Goal: Task Accomplishment & Management: Manage account settings

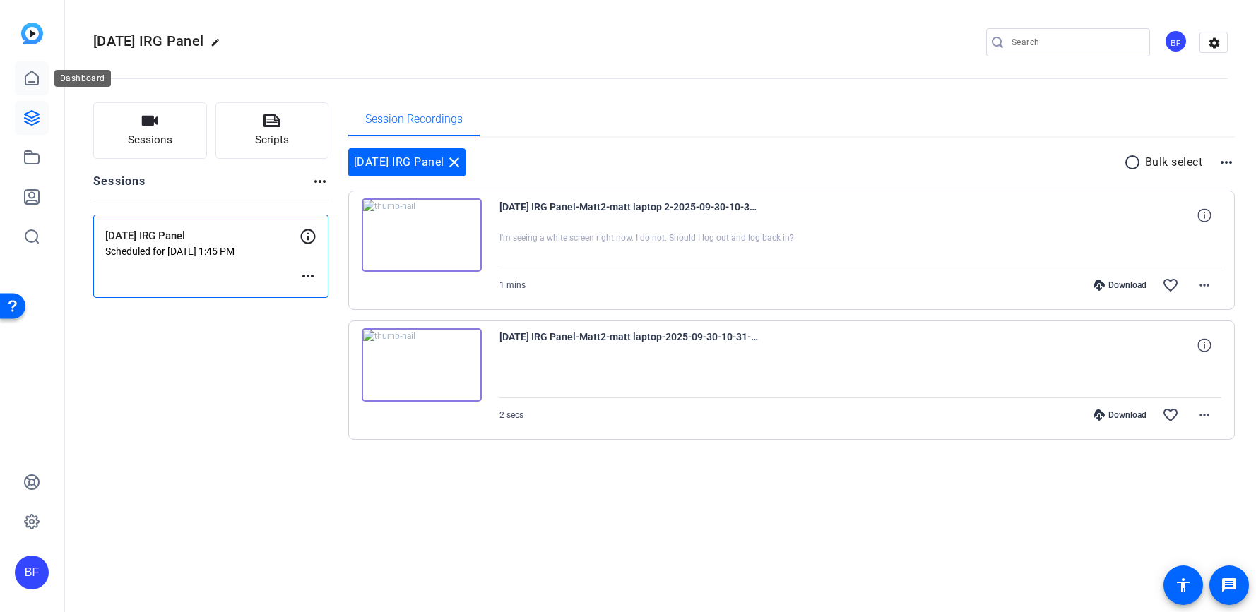
click at [34, 75] on icon at bounding box center [31, 78] width 17 height 17
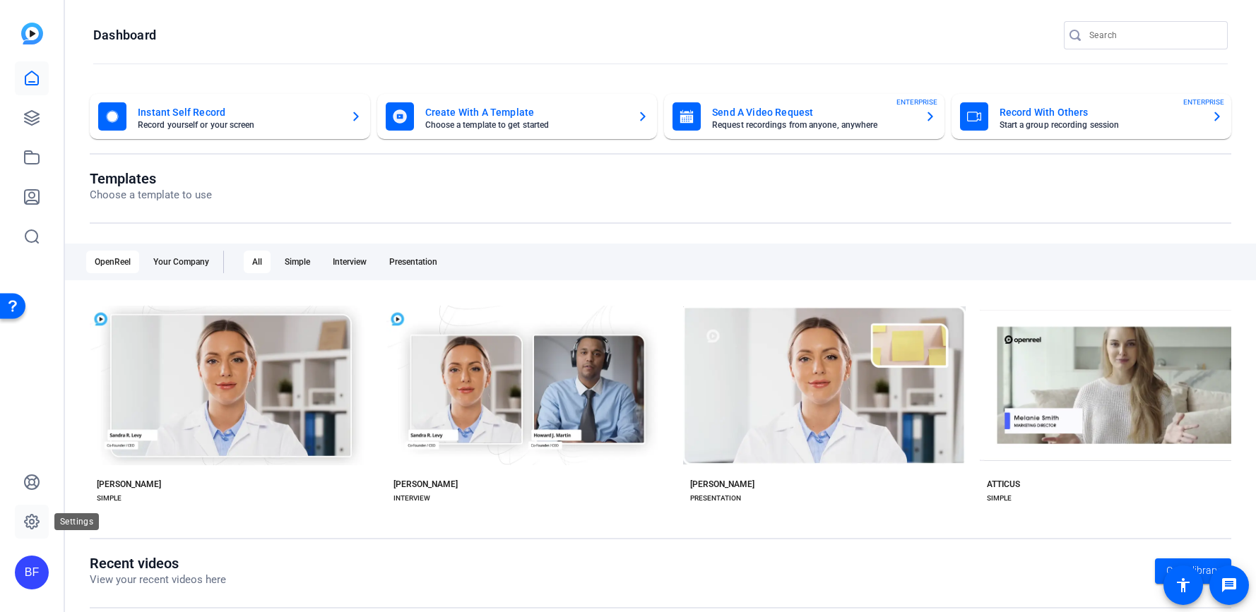
click at [37, 521] on icon at bounding box center [32, 522] width 14 height 14
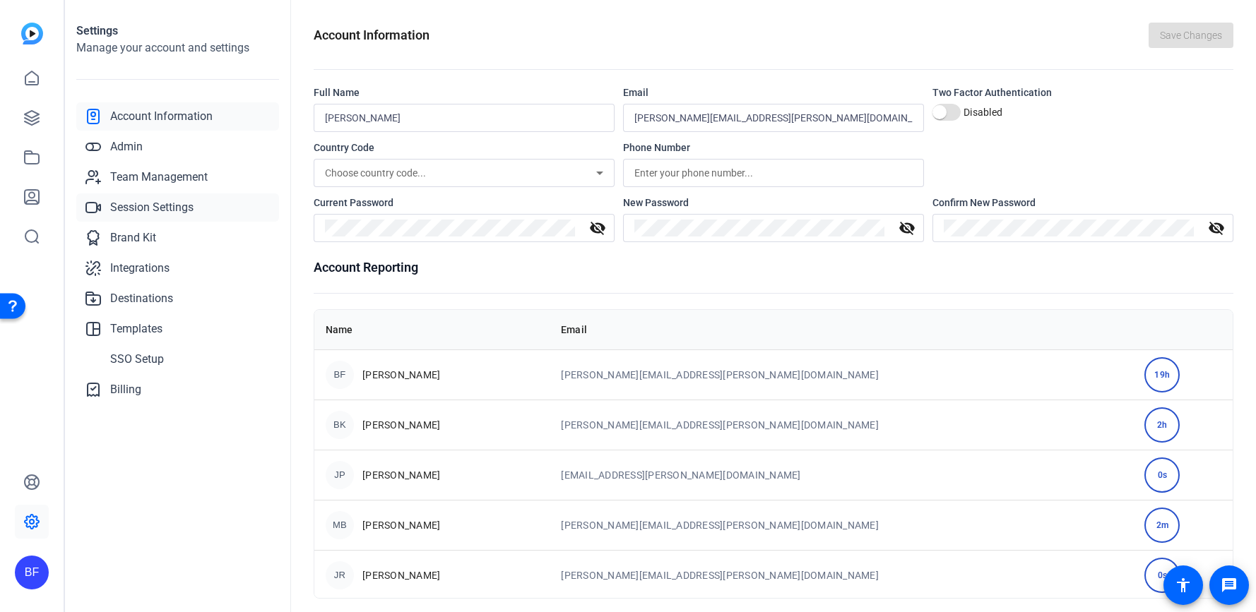
click at [179, 212] on span "Session Settings" at bounding box center [151, 207] width 83 height 17
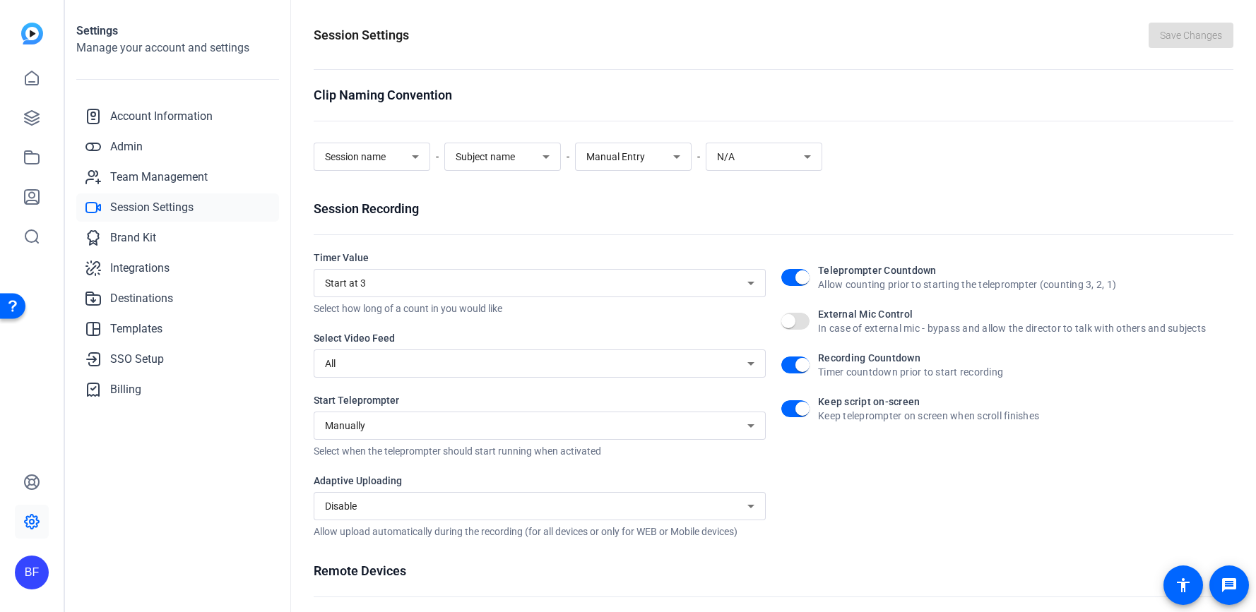
click at [420, 156] on icon at bounding box center [415, 156] width 17 height 17
click at [452, 191] on div at bounding box center [628, 306] width 1256 height 612
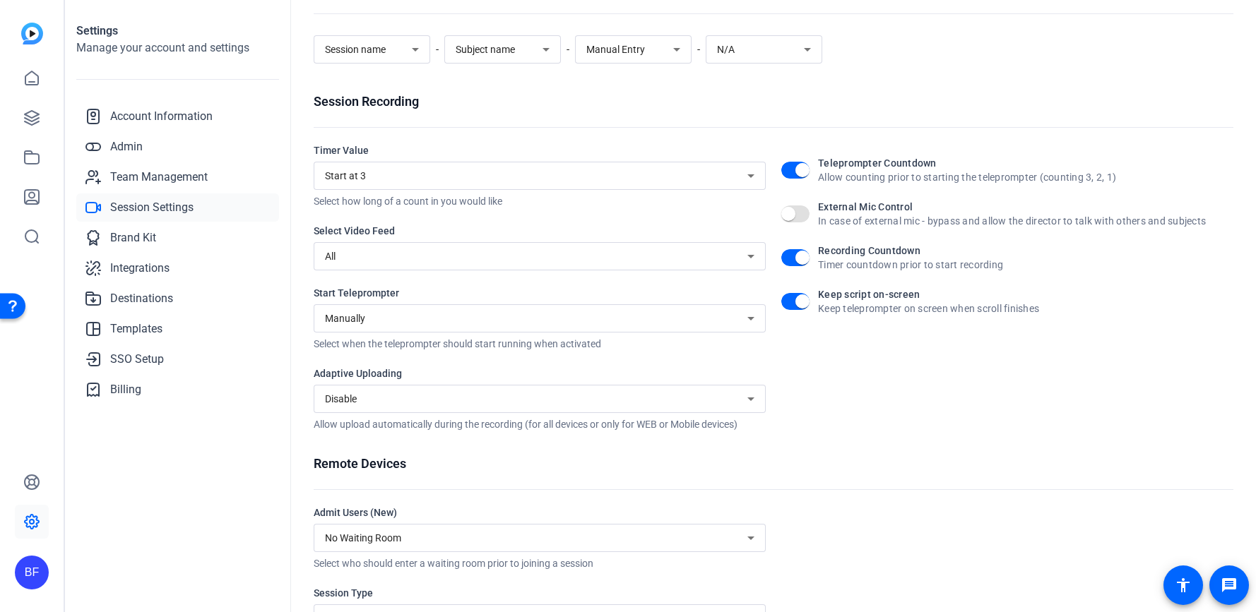
scroll to position [129, 0]
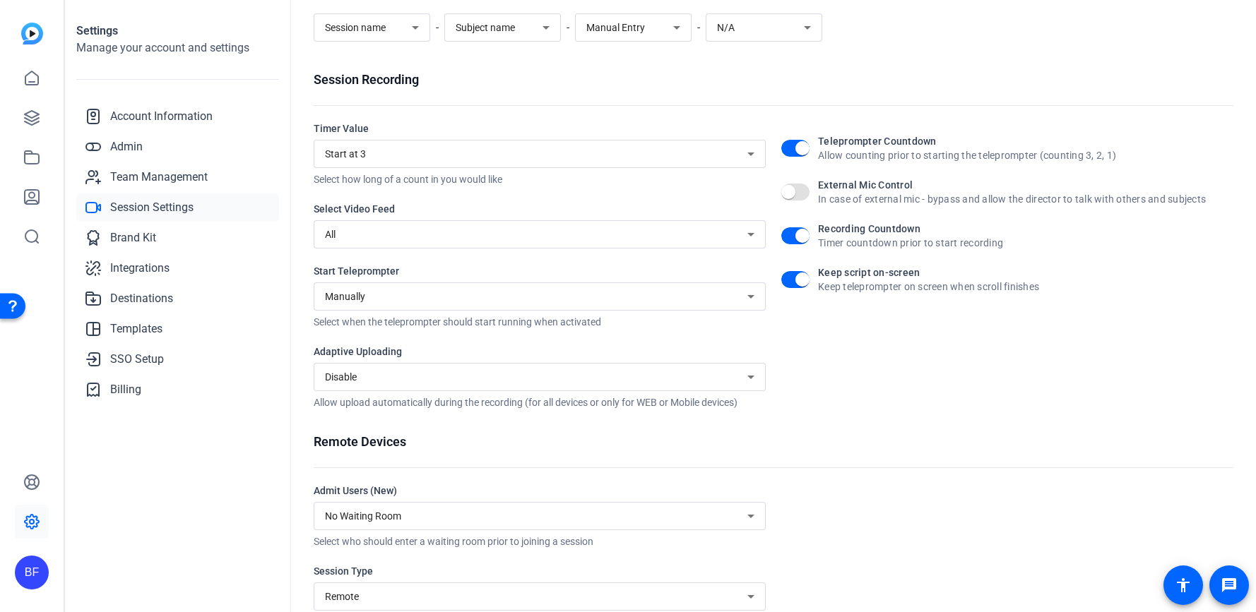
click at [752, 243] on div "All" at bounding box center [540, 234] width 452 height 28
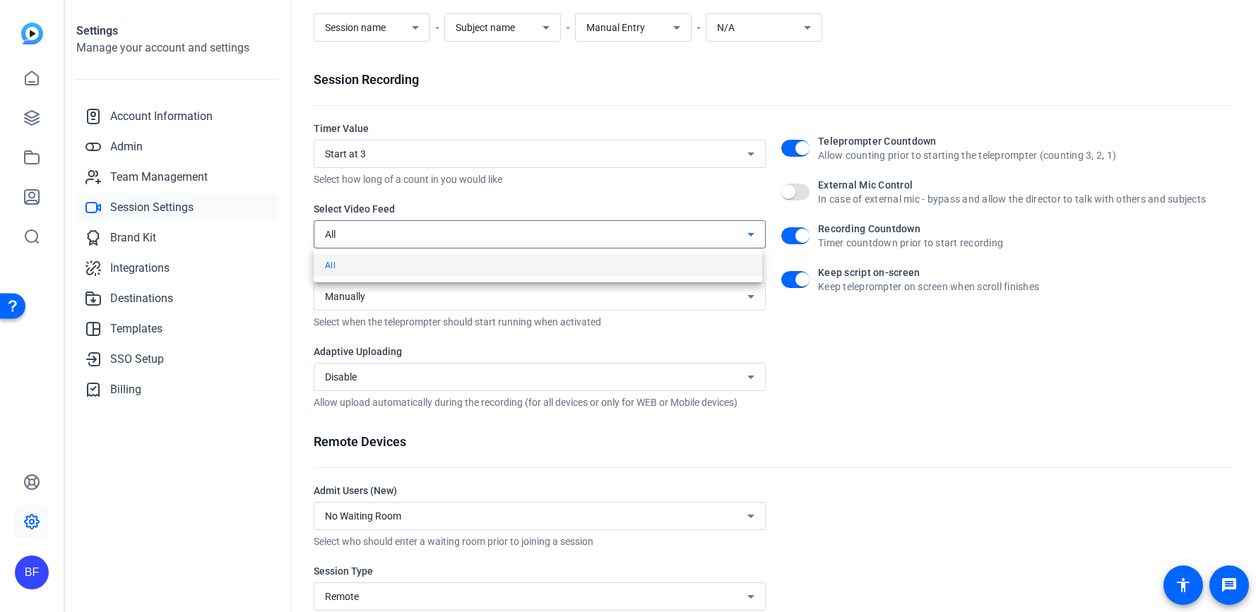
click at [752, 243] on div at bounding box center [628, 306] width 1256 height 612
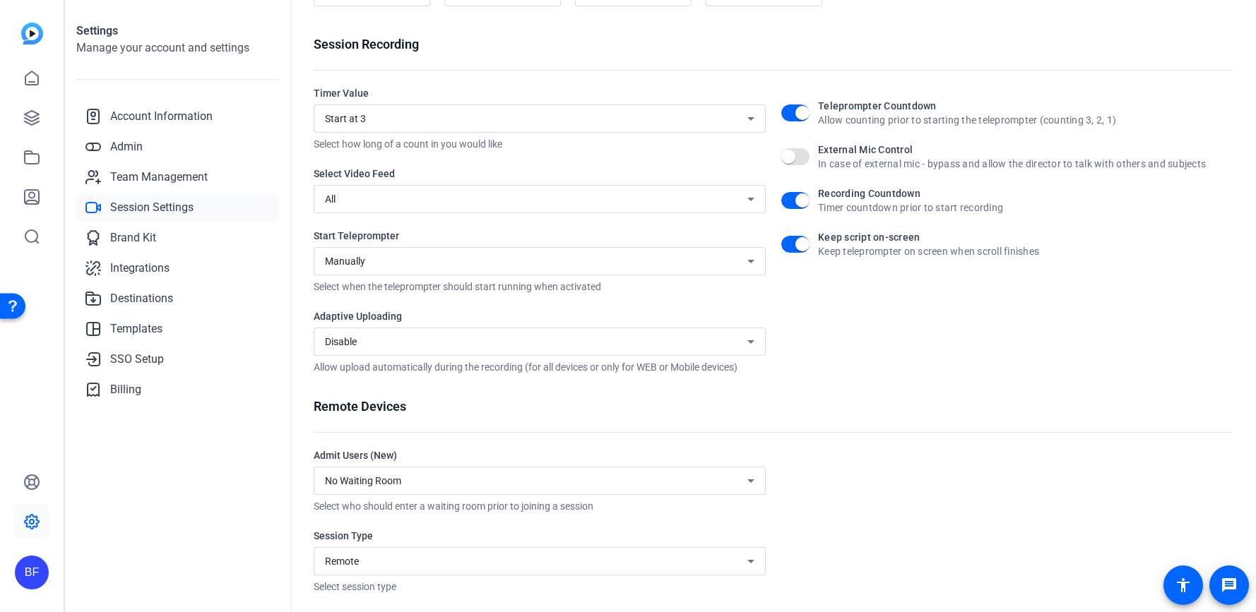
scroll to position [169, 0]
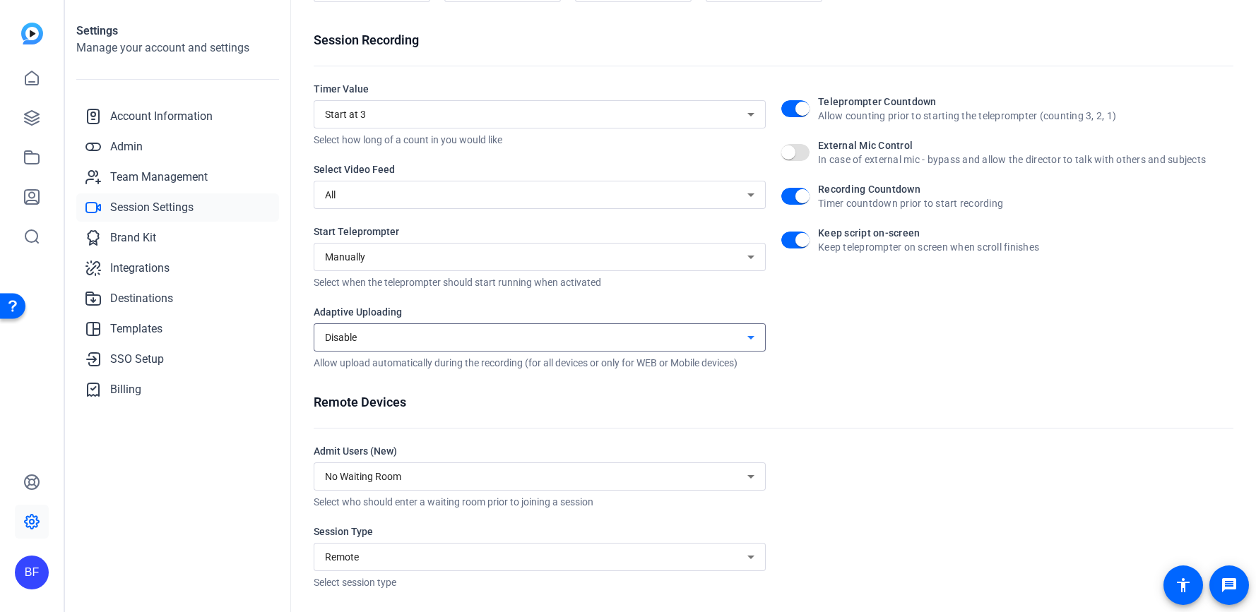
click at [750, 336] on icon at bounding box center [750, 337] width 17 height 17
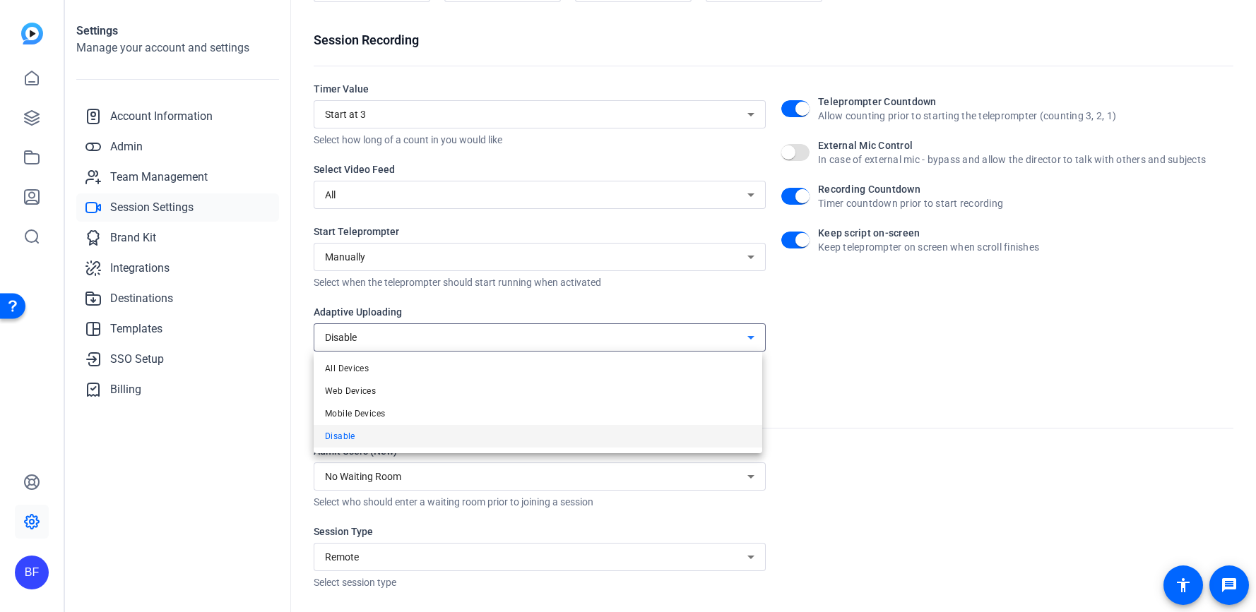
click at [789, 338] on div at bounding box center [628, 306] width 1256 height 612
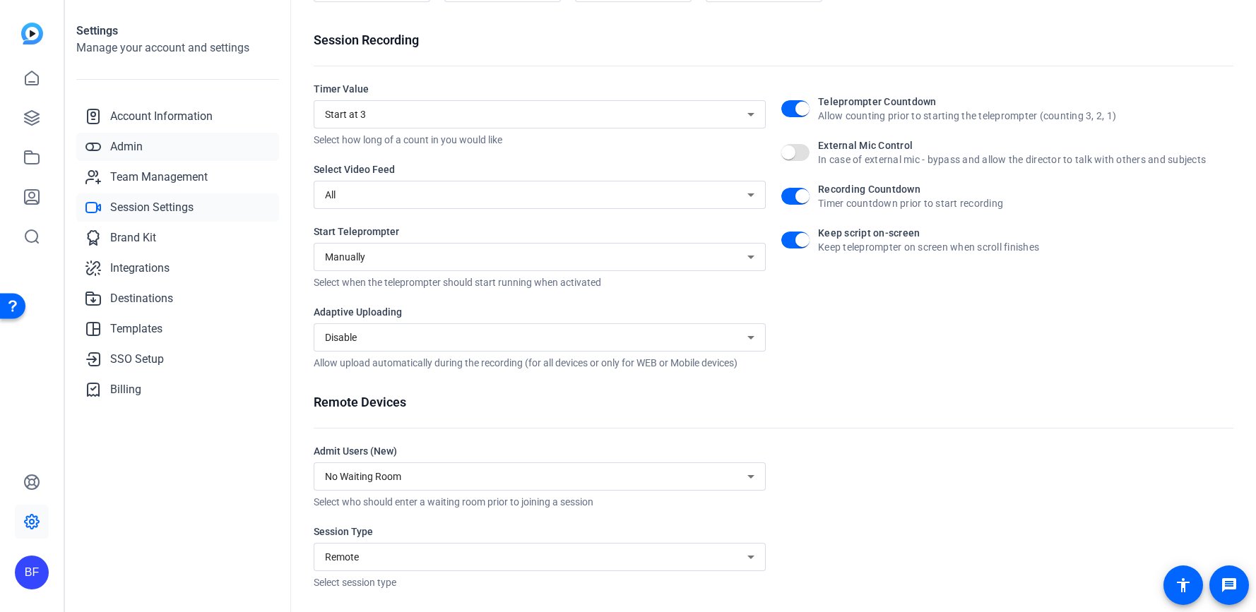
click at [153, 155] on link "Admin" at bounding box center [177, 147] width 203 height 28
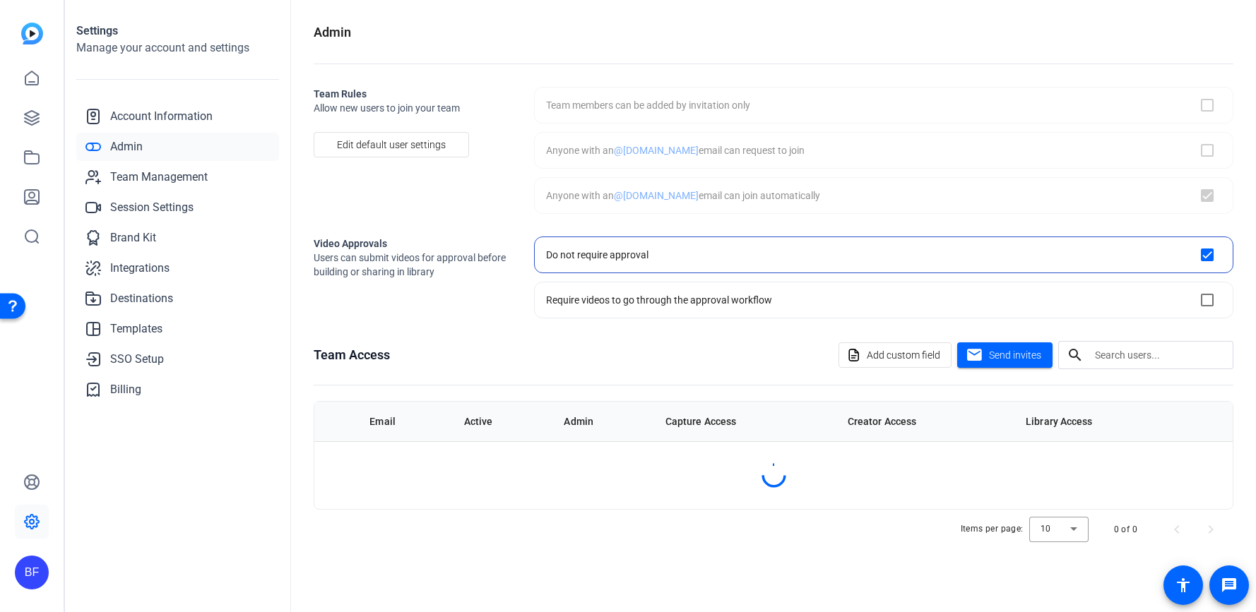
checkbox input "true"
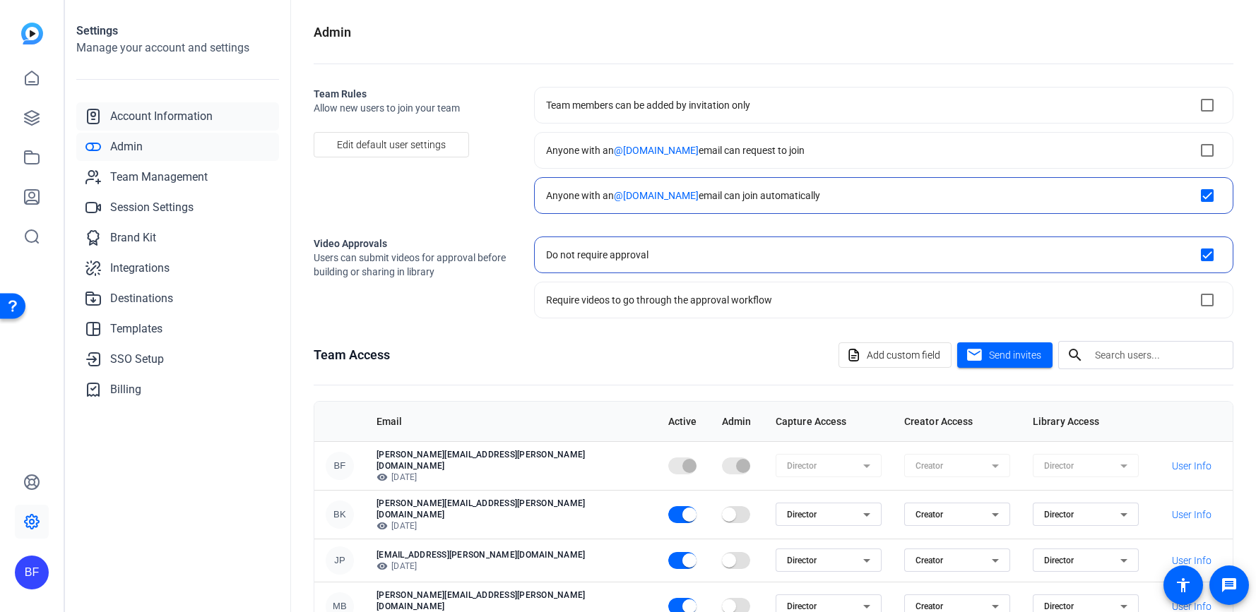
click at [184, 123] on span "Account Information" at bounding box center [161, 116] width 102 height 17
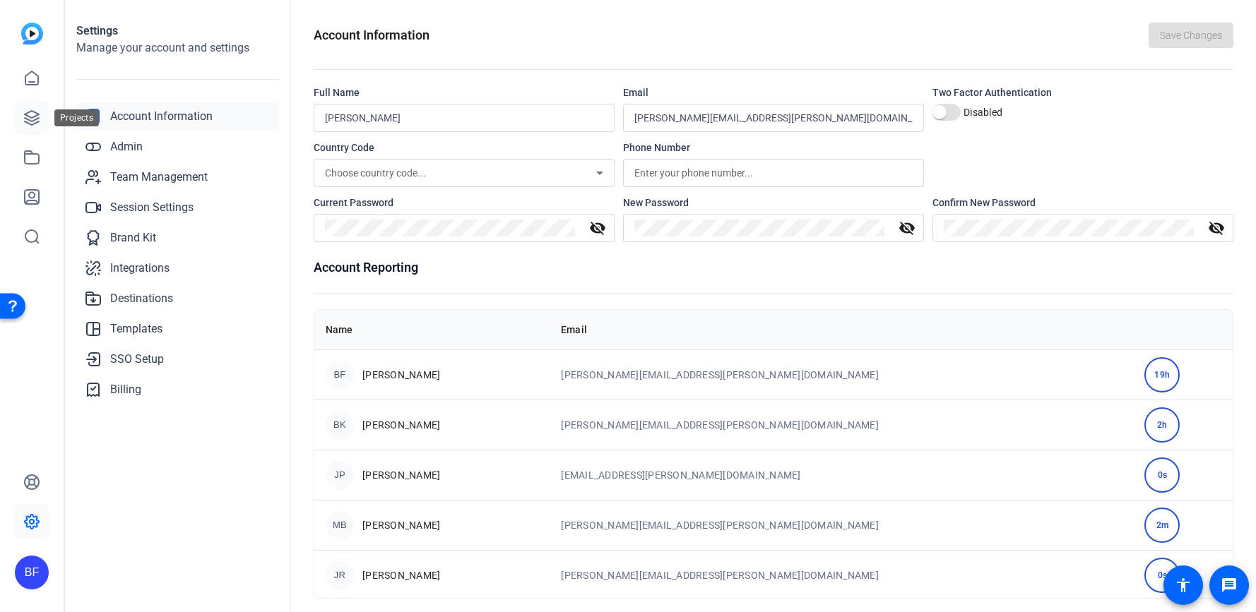
click at [28, 119] on icon at bounding box center [32, 118] width 14 height 14
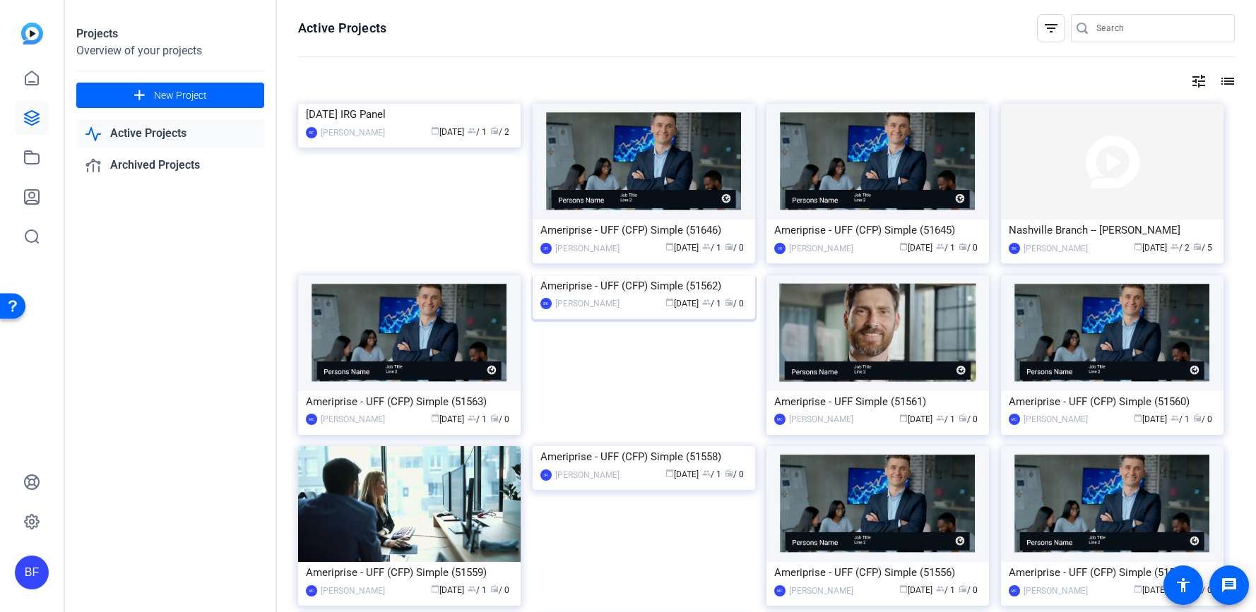
click at [576, 275] on img at bounding box center [644, 275] width 222 height 0
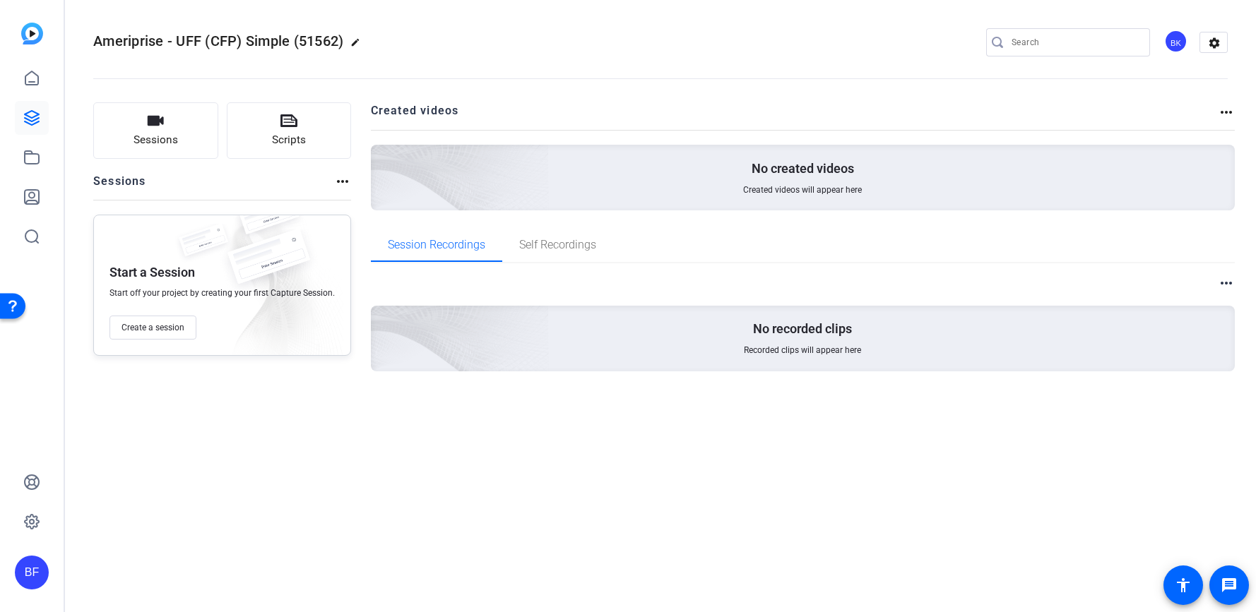
click at [334, 185] on mat-icon "more_horiz" at bounding box center [342, 181] width 17 height 17
click at [1225, 286] on div at bounding box center [628, 306] width 1256 height 612
click at [1225, 283] on mat-icon "more_horiz" at bounding box center [1226, 283] width 17 height 17
click at [1225, 111] on div at bounding box center [628, 306] width 1256 height 612
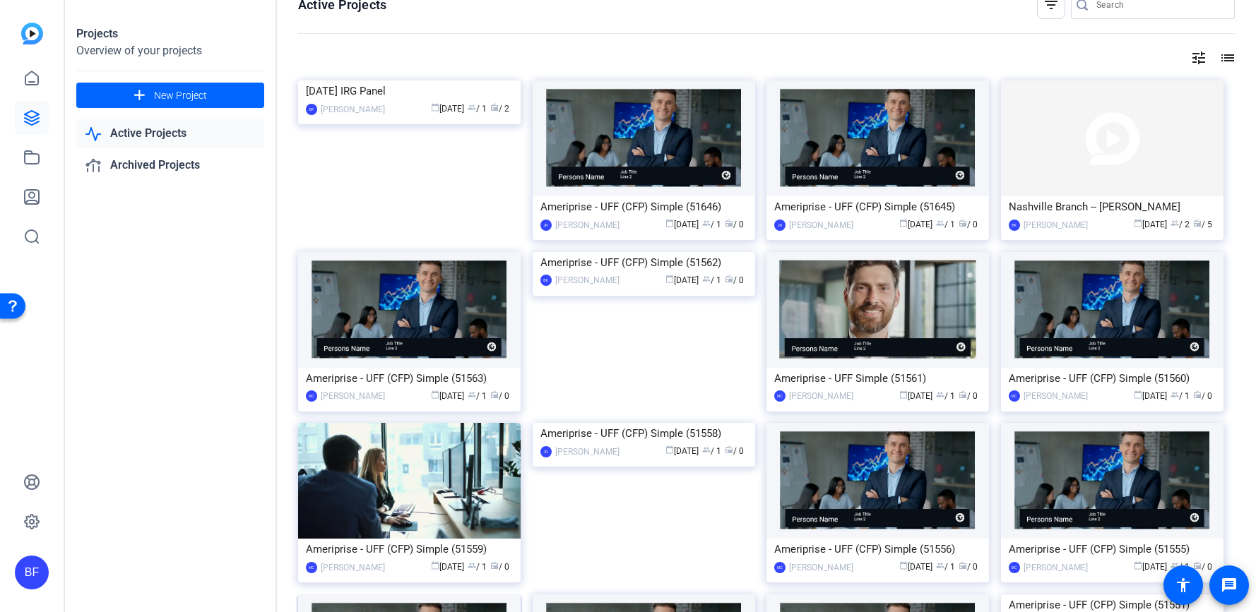
scroll to position [343, 0]
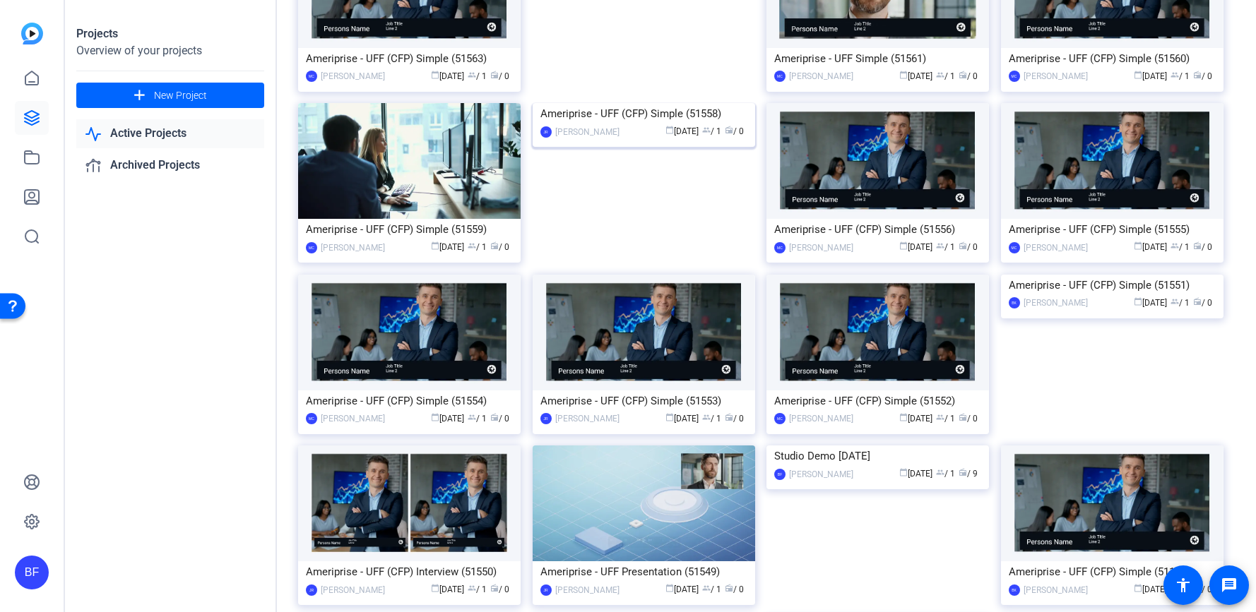
click at [598, 103] on img at bounding box center [644, 103] width 222 height 0
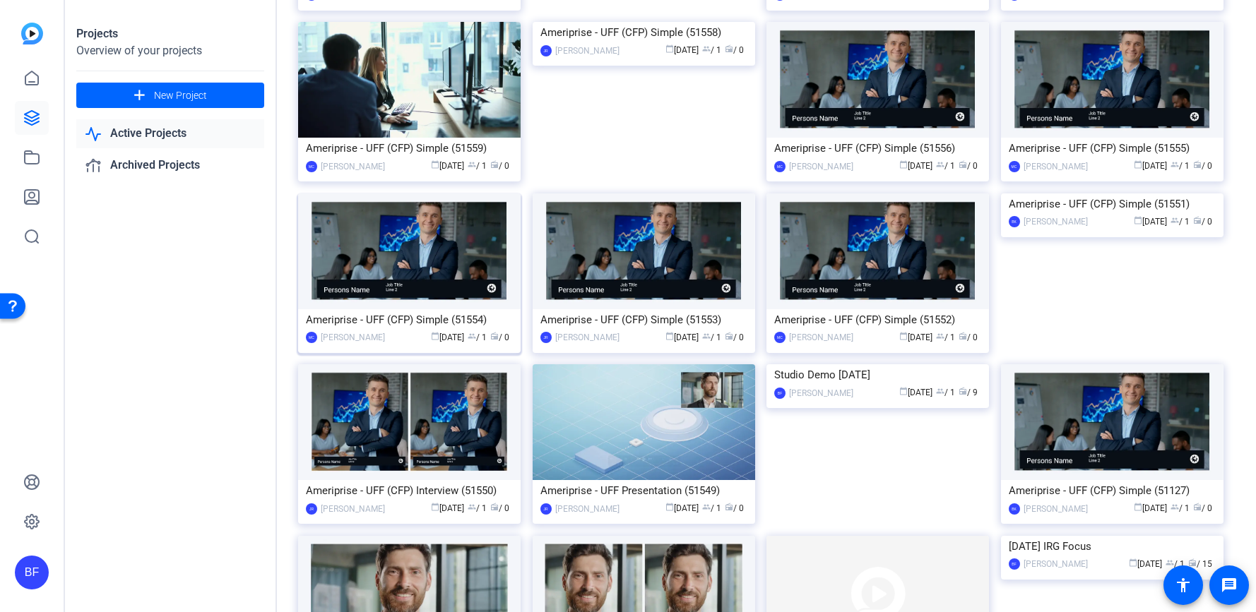
scroll to position [523, 0]
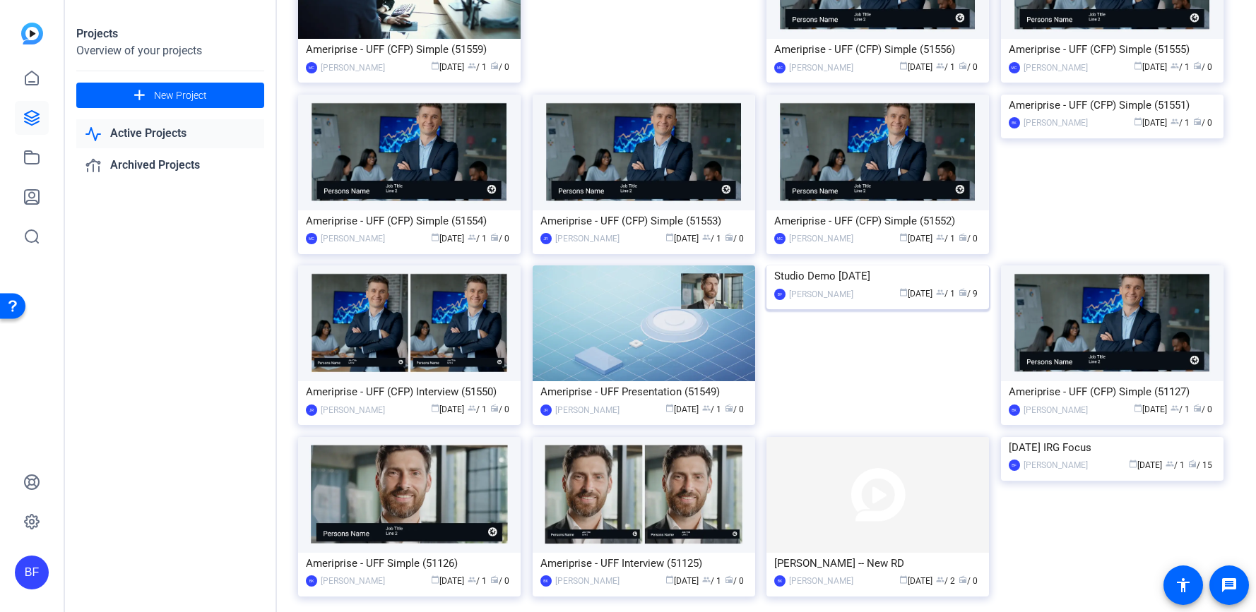
click at [795, 266] on img at bounding box center [877, 266] width 222 height 0
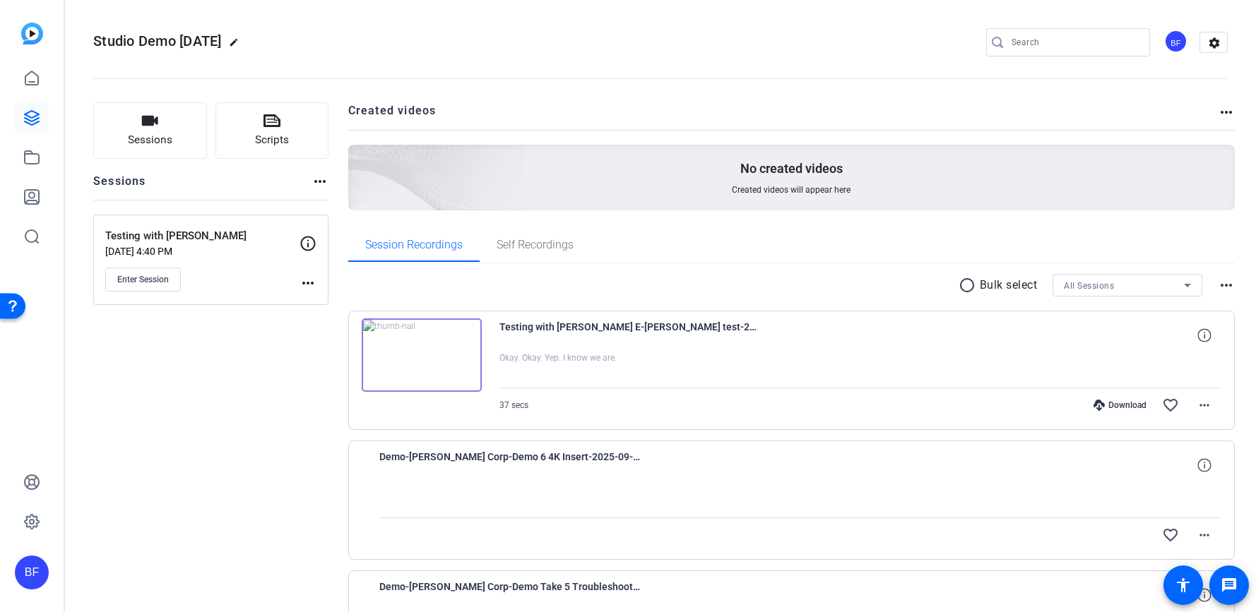
click at [313, 186] on mat-icon "more_horiz" at bounding box center [319, 181] width 17 height 17
click at [514, 253] on div at bounding box center [628, 306] width 1256 height 612
click at [1218, 287] on mat-icon "more_horiz" at bounding box center [1226, 285] width 17 height 17
click at [1195, 286] on div at bounding box center [628, 306] width 1256 height 612
click at [1185, 285] on icon at bounding box center [1187, 285] width 17 height 17
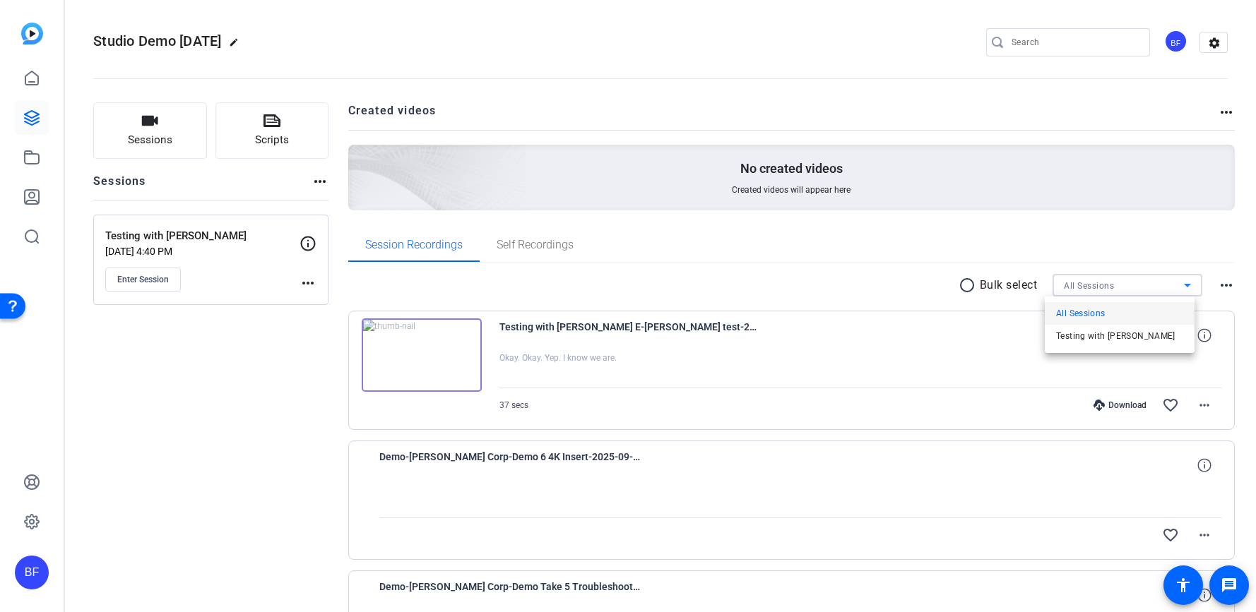
click at [1185, 285] on div at bounding box center [628, 306] width 1256 height 612
click at [1225, 117] on mat-icon "more_horiz" at bounding box center [1226, 112] width 17 height 17
click at [1209, 42] on div at bounding box center [628, 306] width 1256 height 612
click at [1206, 42] on mat-icon "settings" at bounding box center [1214, 42] width 28 height 21
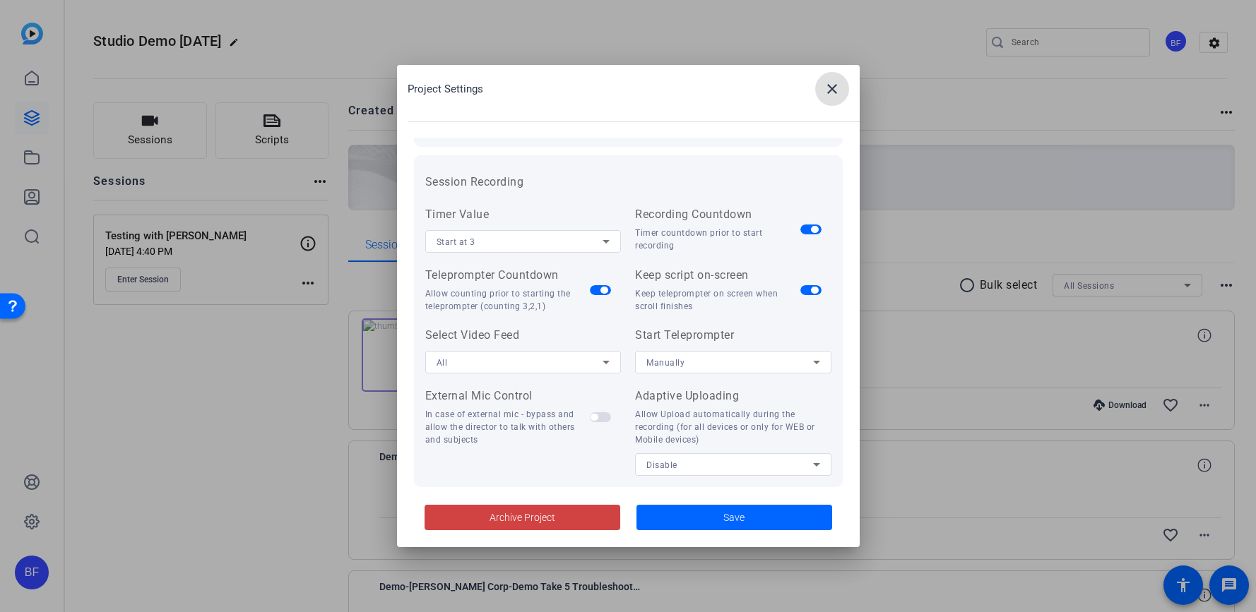
scroll to position [140, 0]
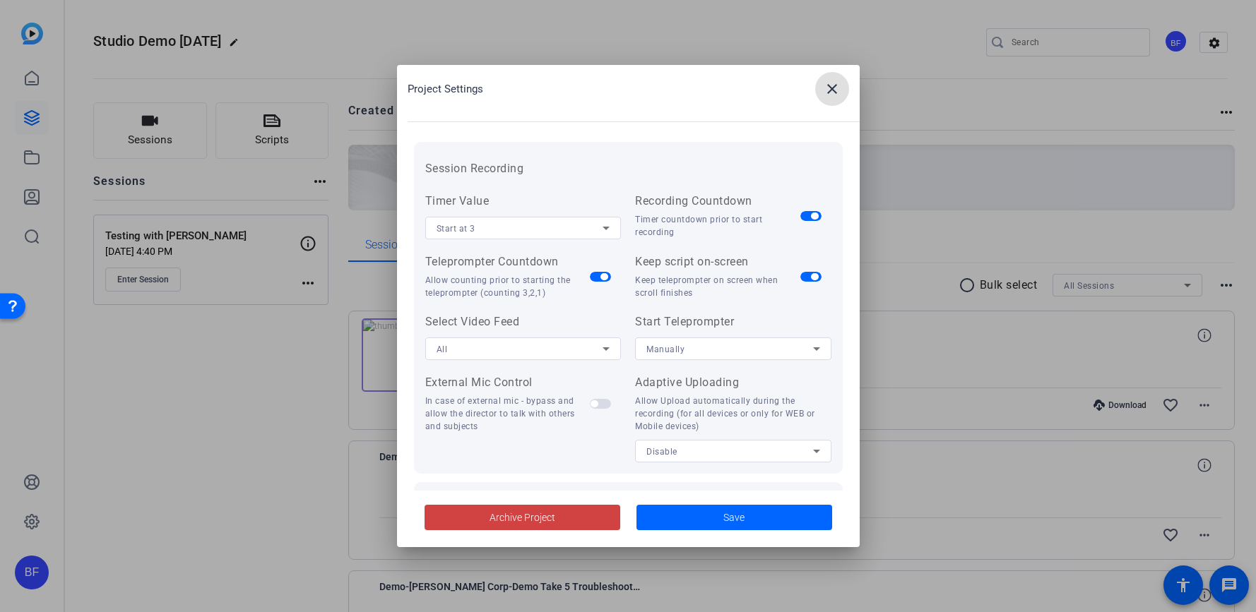
click at [842, 88] on span at bounding box center [832, 89] width 34 height 34
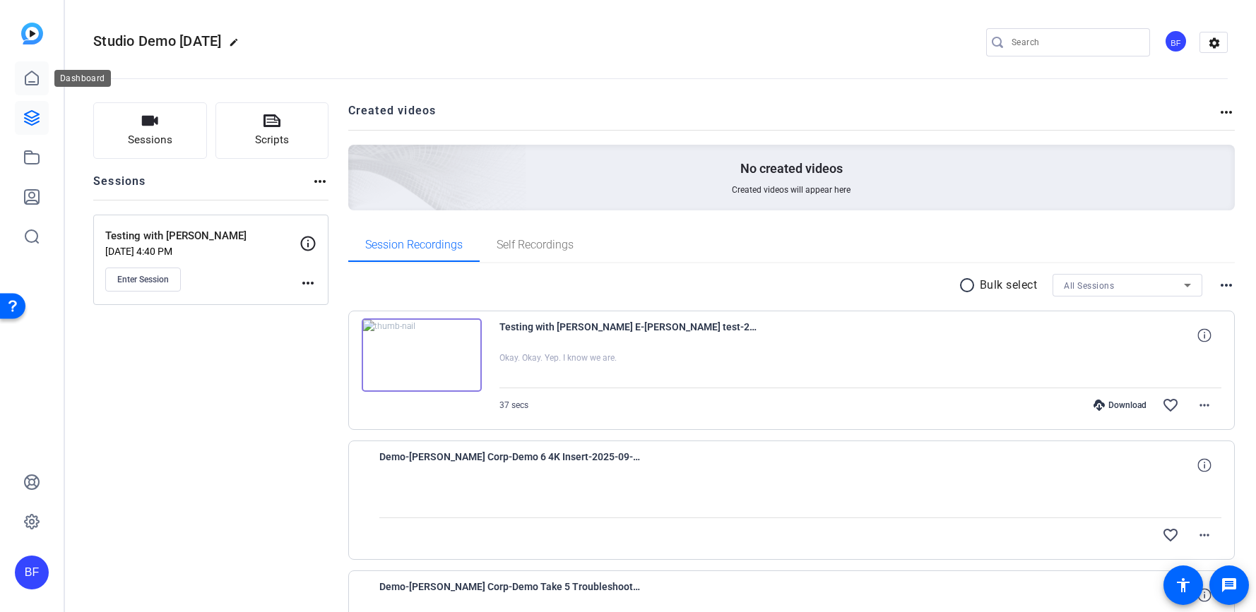
click at [23, 78] on link at bounding box center [32, 78] width 34 height 34
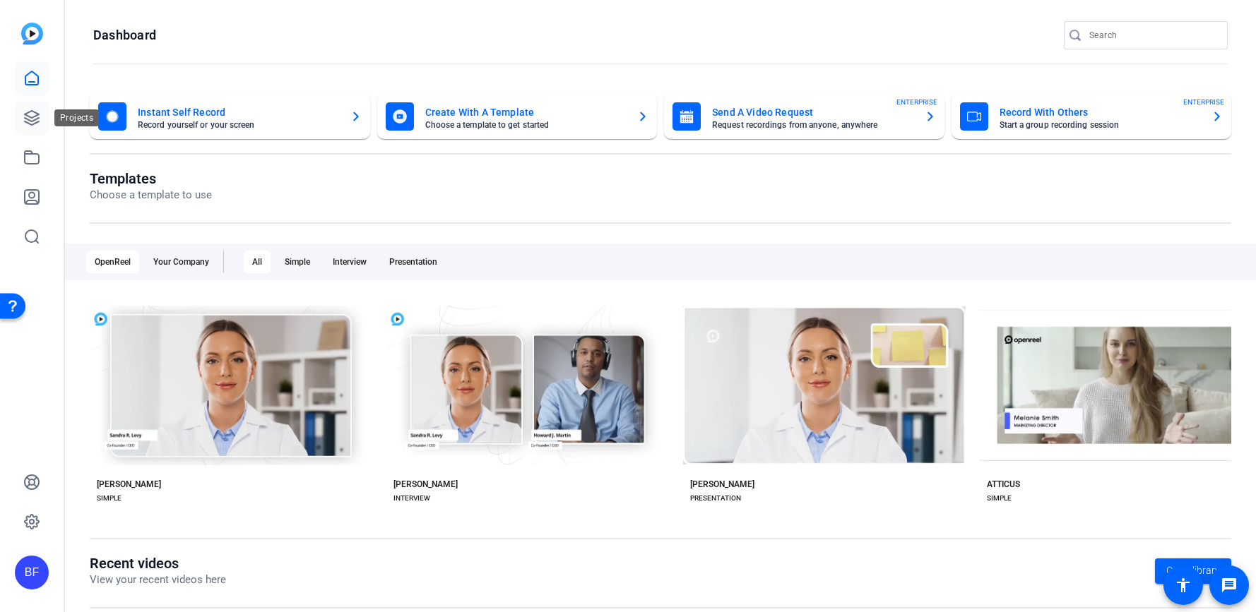
click at [37, 127] on link at bounding box center [32, 118] width 34 height 34
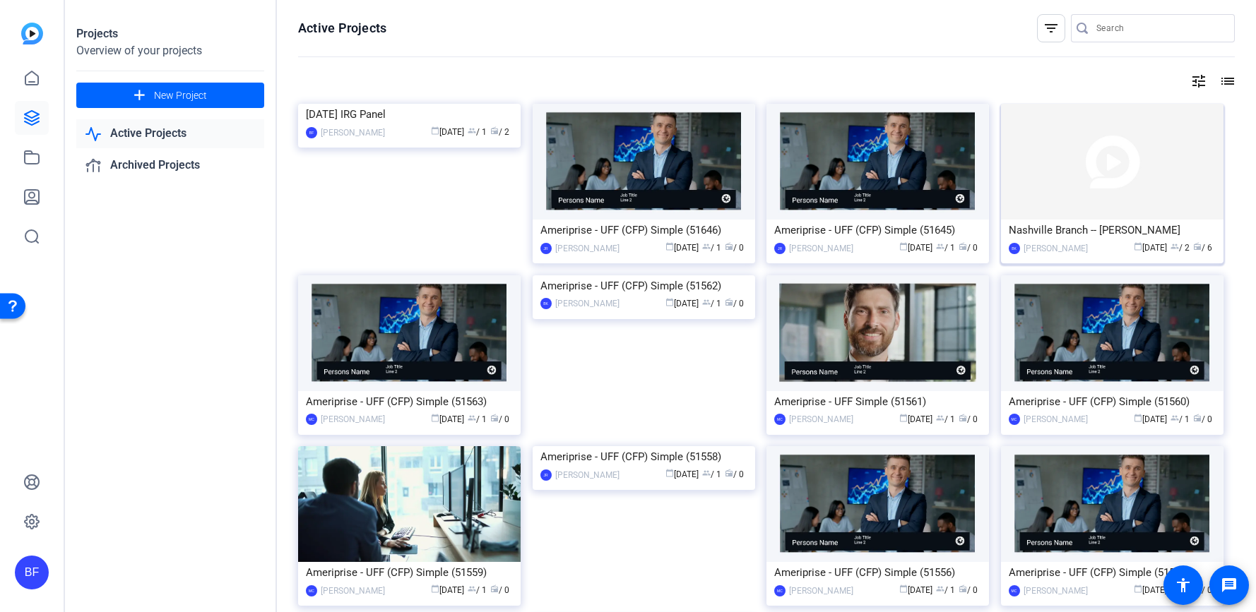
click at [1047, 231] on div "Nashville Branch -- [PERSON_NAME]" at bounding box center [1112, 230] width 207 height 21
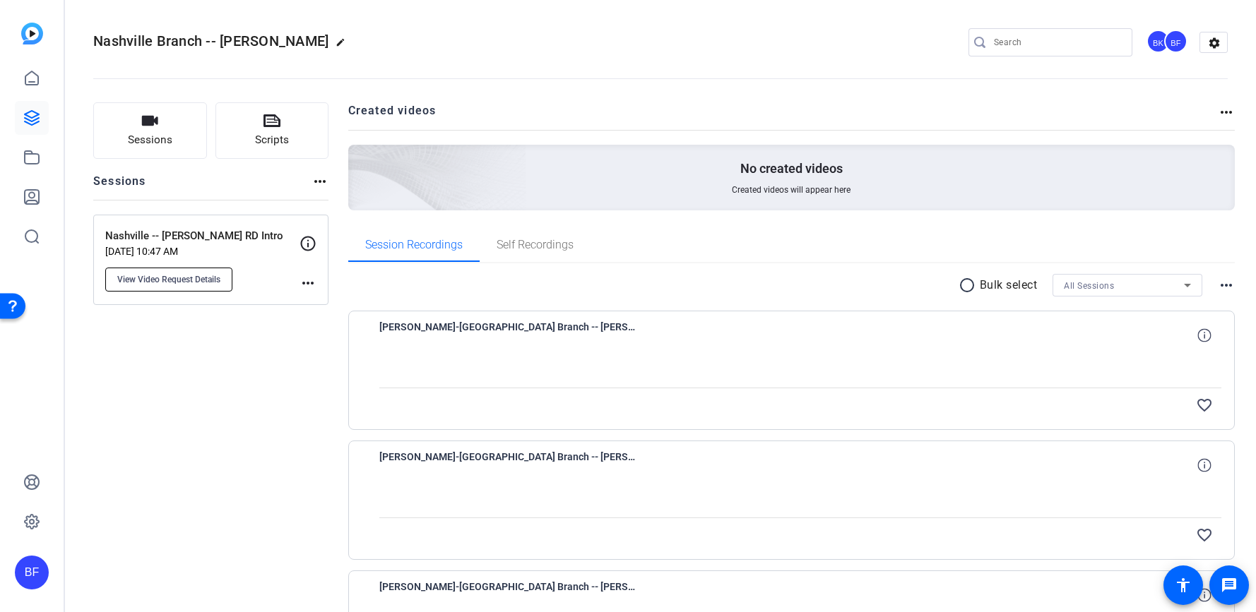
click at [166, 280] on span "View Video Request Details" at bounding box center [168, 279] width 103 height 11
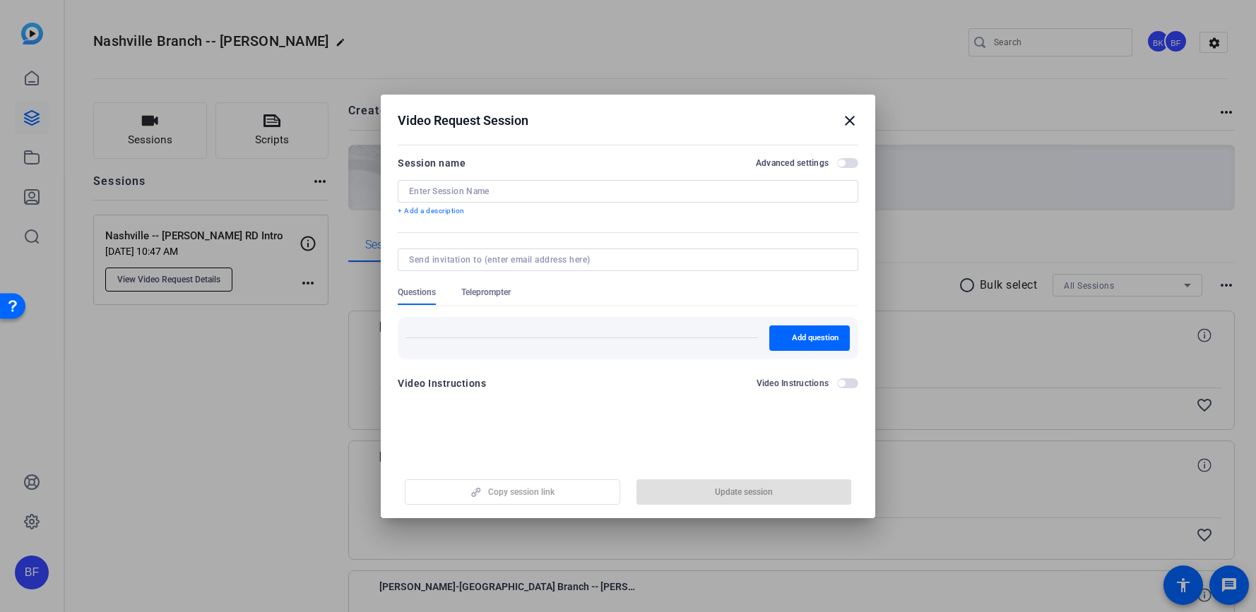
type input "Nashville -- [PERSON_NAME] RD Intro"
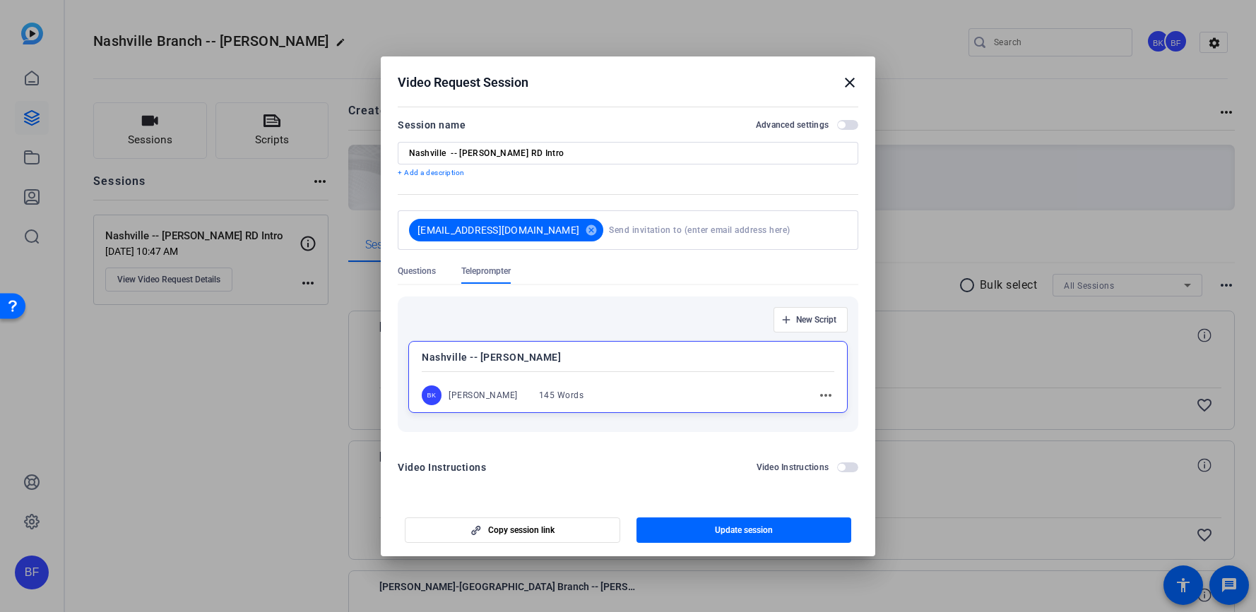
click at [836, 124] on label "Advanced settings" at bounding box center [796, 124] width 81 height 11
click at [837, 124] on button "Advanced settings" at bounding box center [847, 125] width 21 height 10
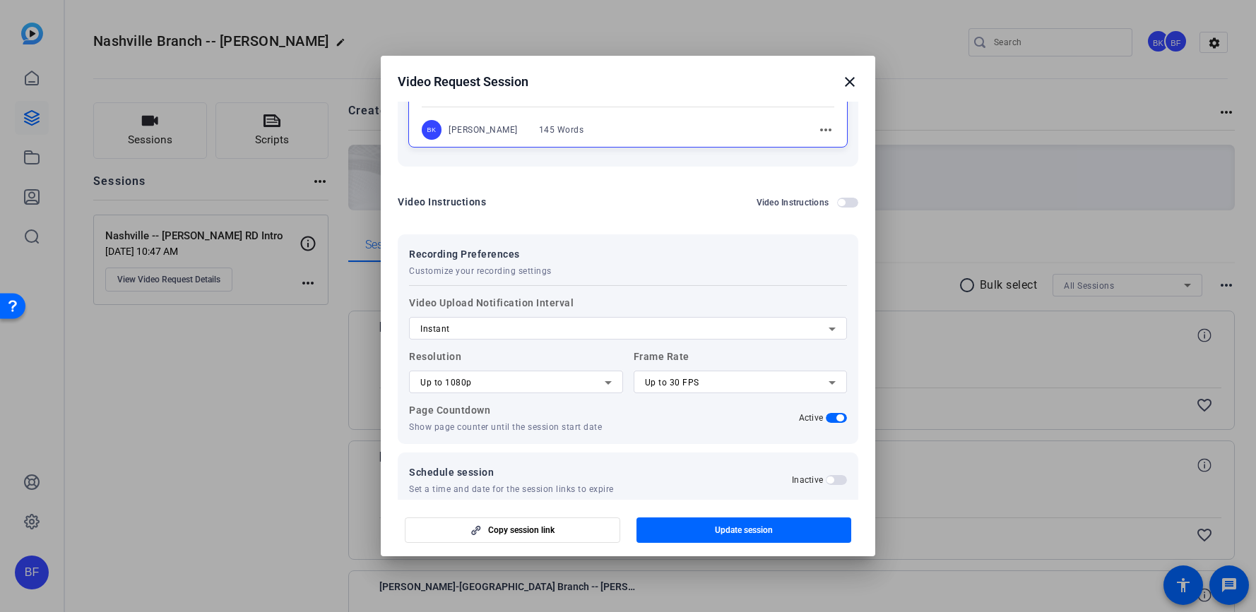
scroll to position [271, 0]
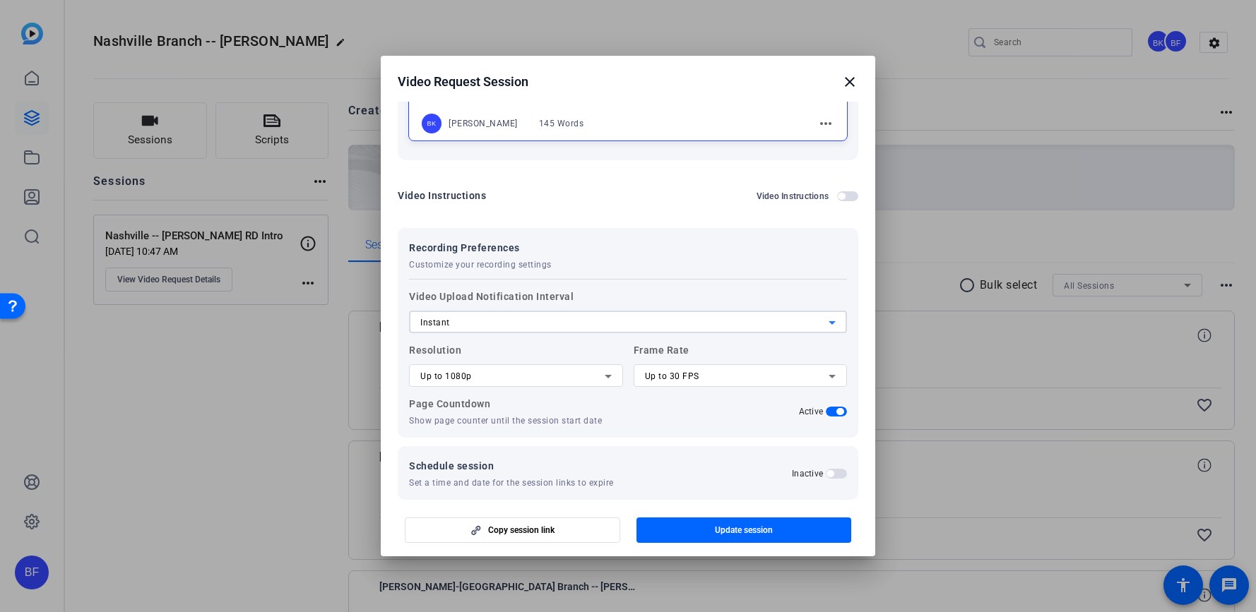
click at [741, 326] on div "Instant" at bounding box center [624, 322] width 408 height 17
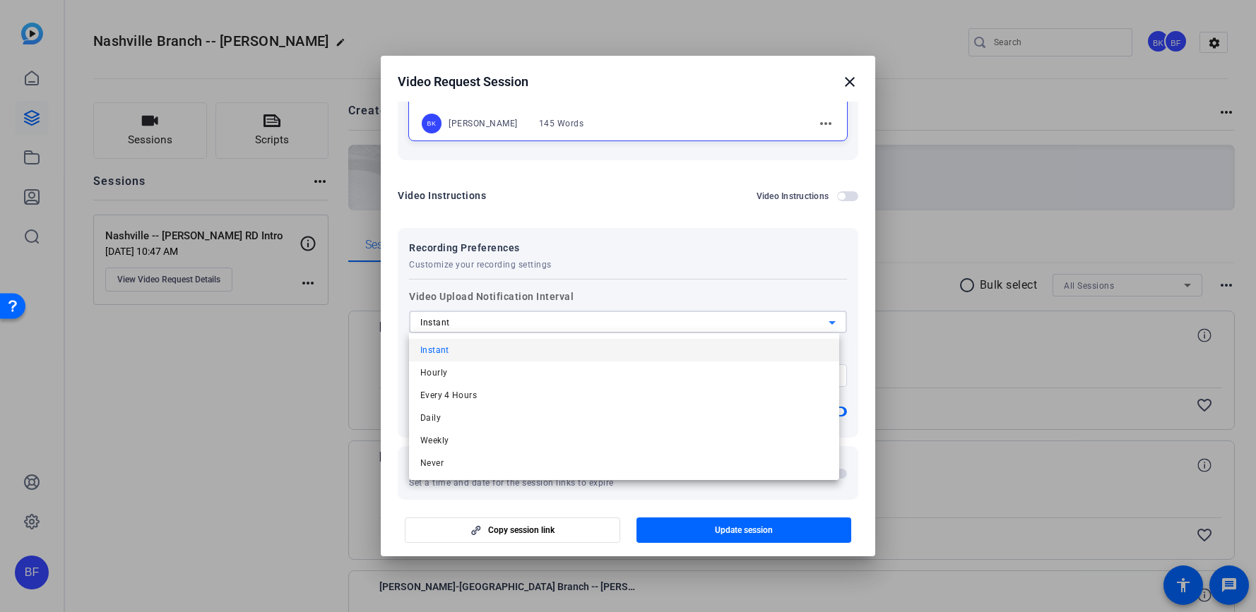
click at [734, 294] on div at bounding box center [628, 306] width 1256 height 612
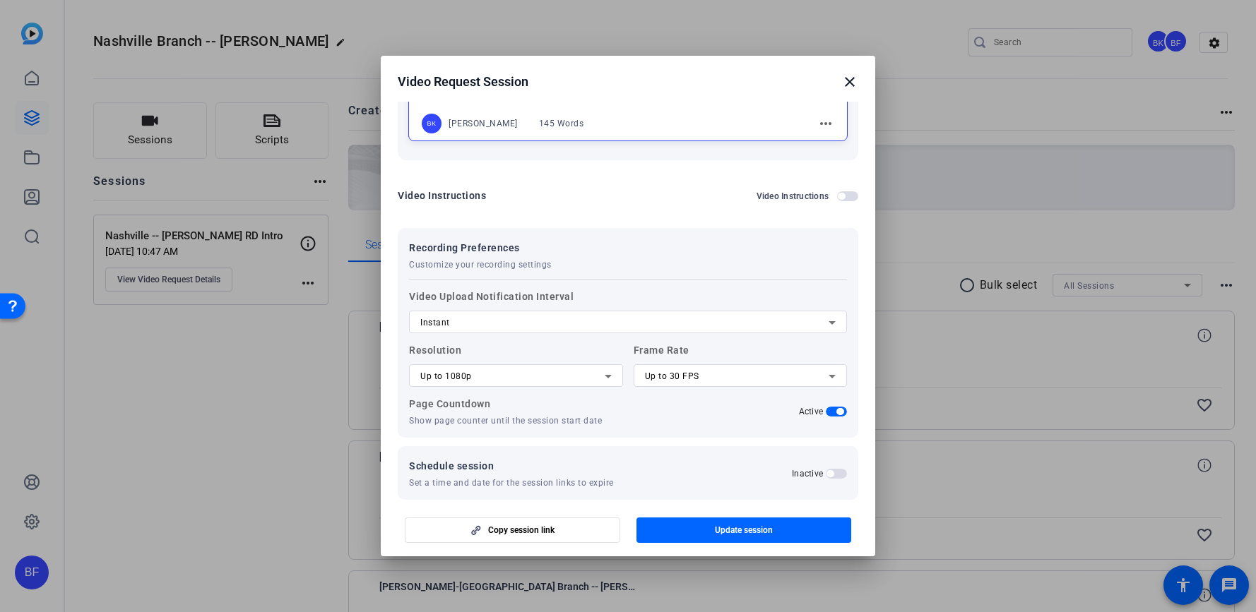
click at [824, 325] on icon at bounding box center [832, 322] width 17 height 17
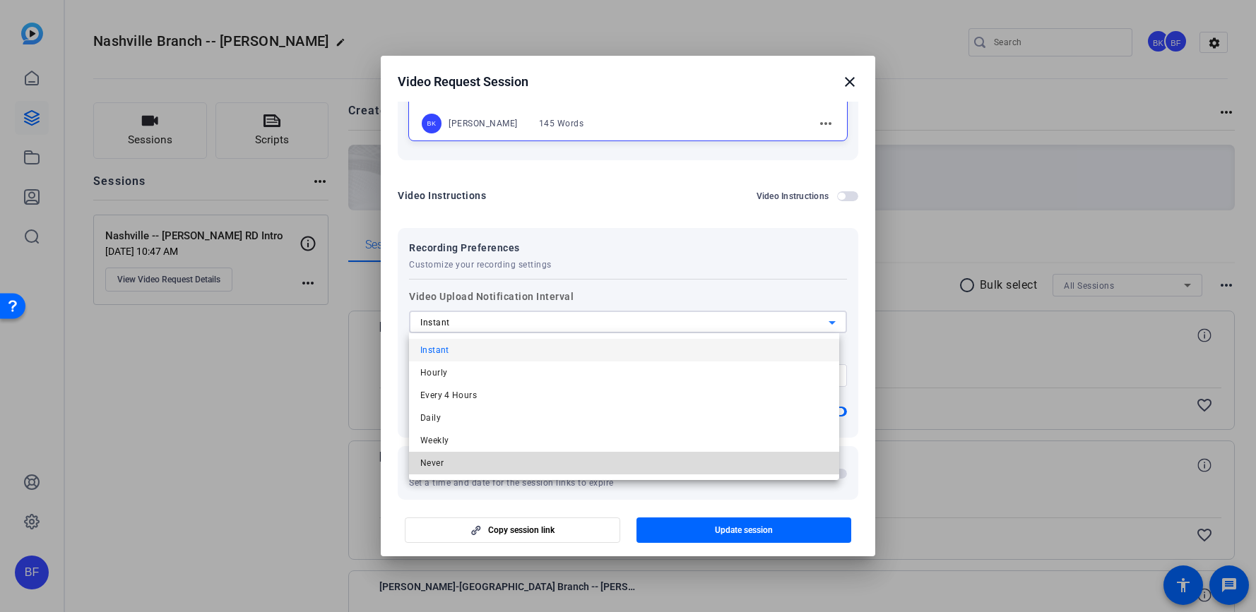
click at [486, 453] on mat-option "Never" at bounding box center [624, 463] width 430 height 23
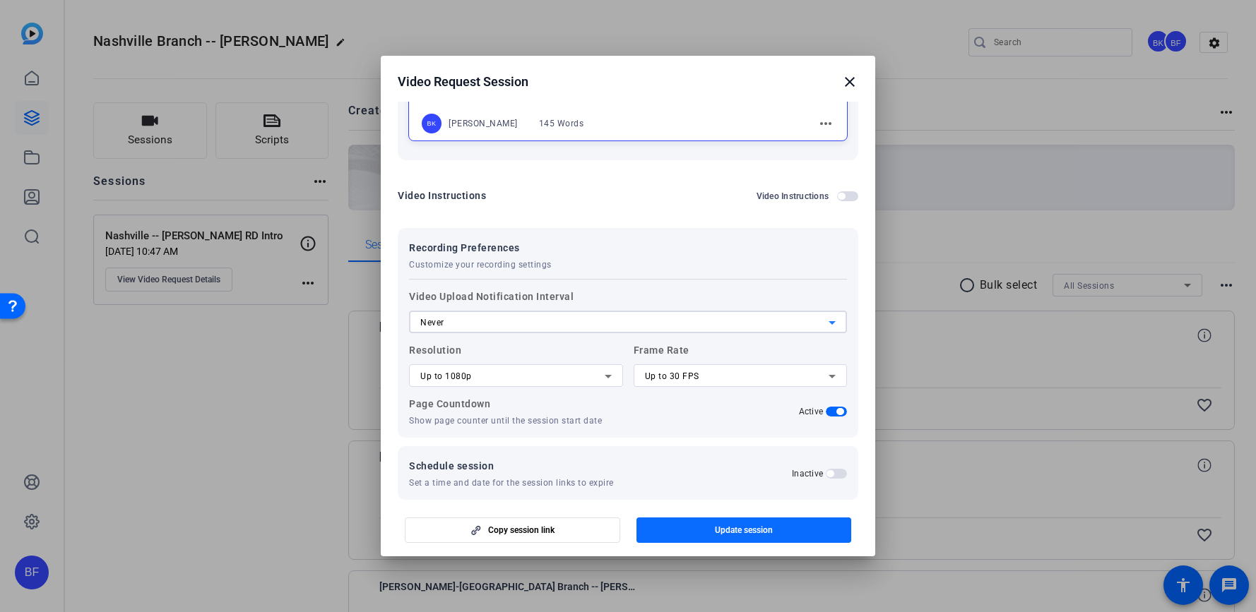
click at [691, 529] on span "button" at bounding box center [743, 530] width 215 height 34
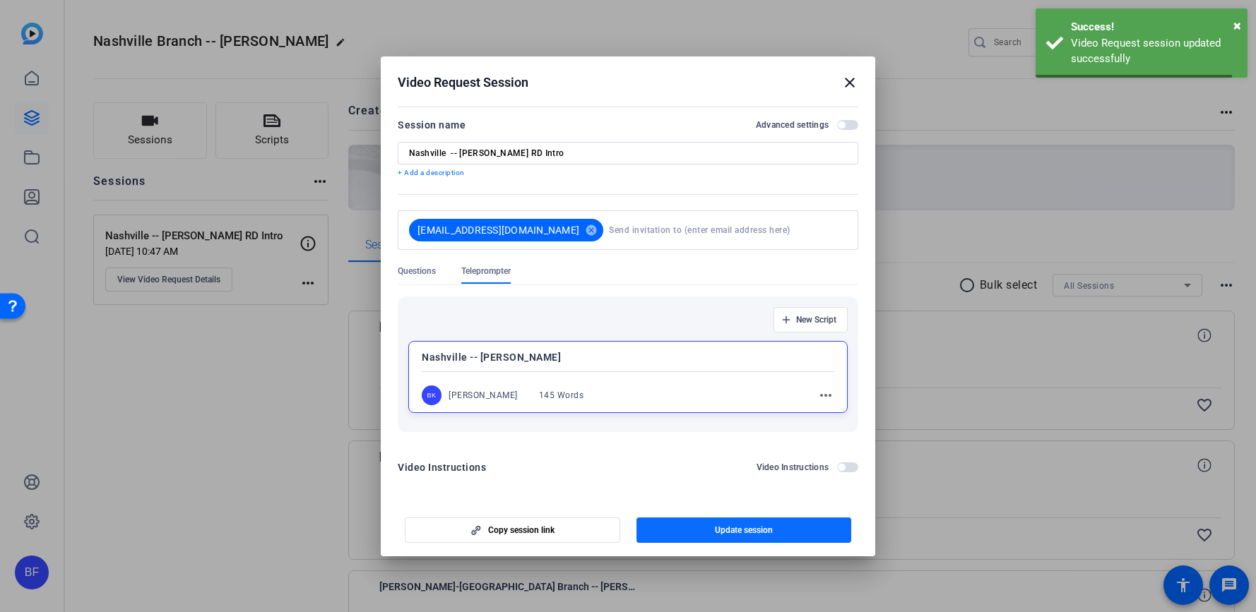
scroll to position [0, 0]
click at [687, 528] on span "button" at bounding box center [743, 530] width 215 height 34
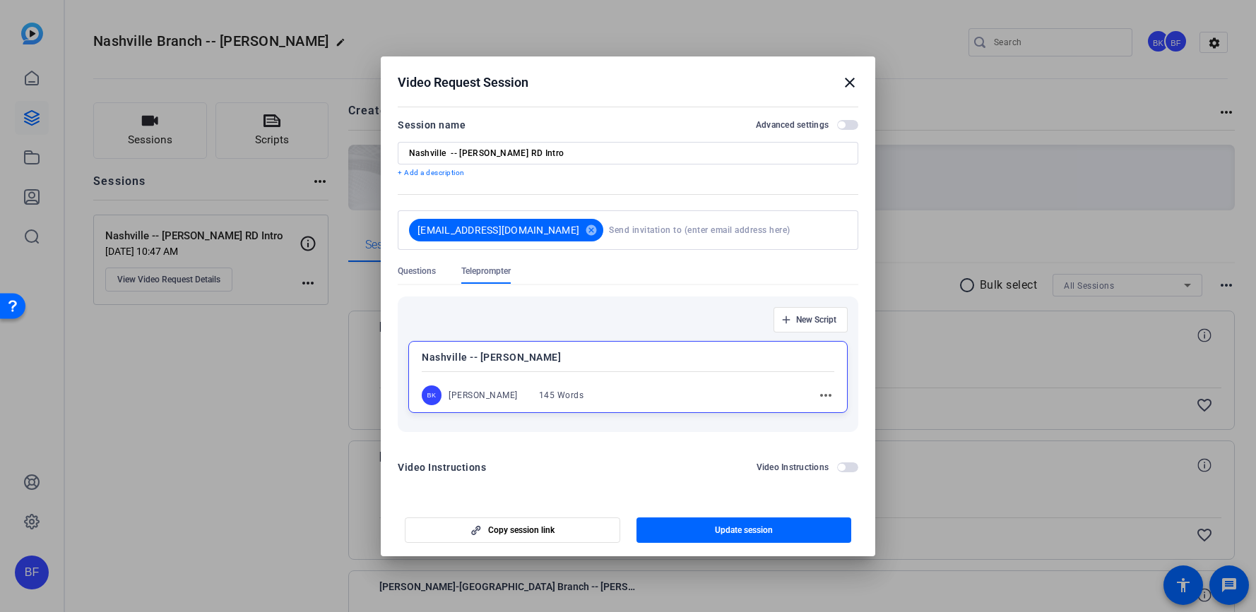
click at [847, 83] on mat-icon "close" at bounding box center [849, 82] width 17 height 17
